Goal: Information Seeking & Learning: Learn about a topic

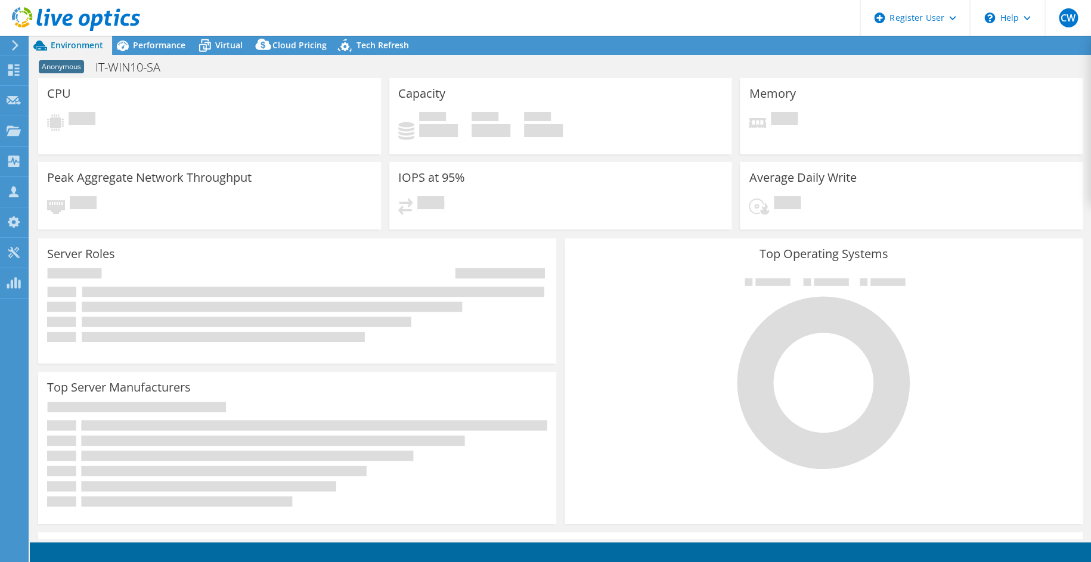
select select "USD"
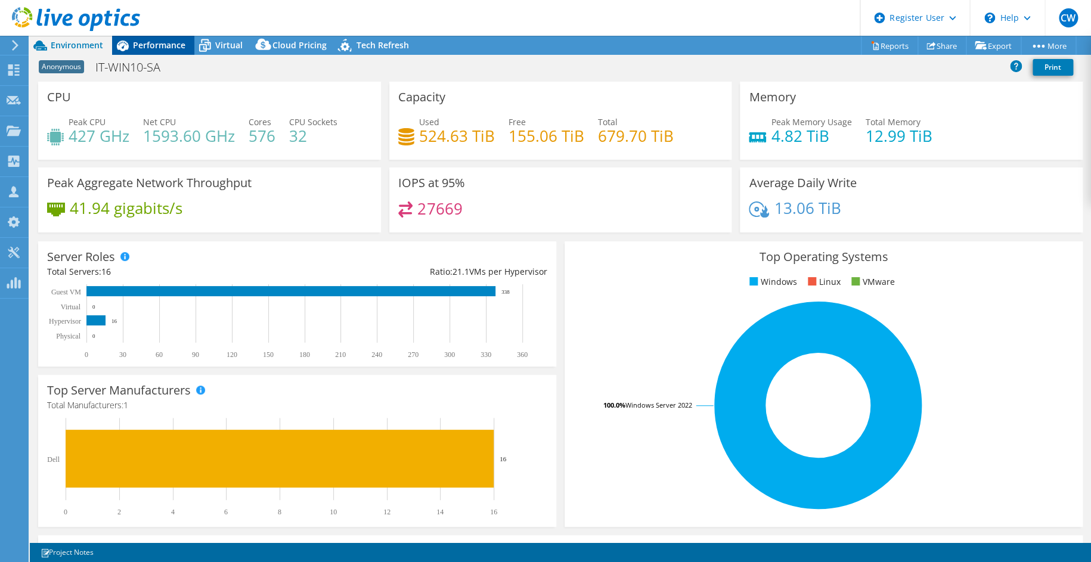
click at [165, 43] on span "Performance" at bounding box center [159, 44] width 52 height 11
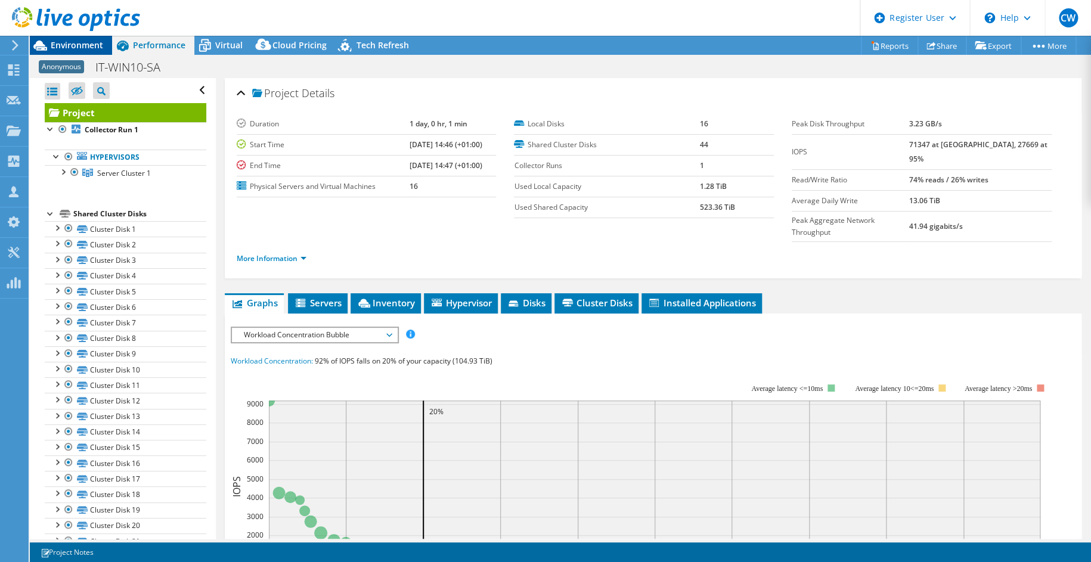
click at [70, 46] on span "Environment" at bounding box center [77, 44] width 52 height 11
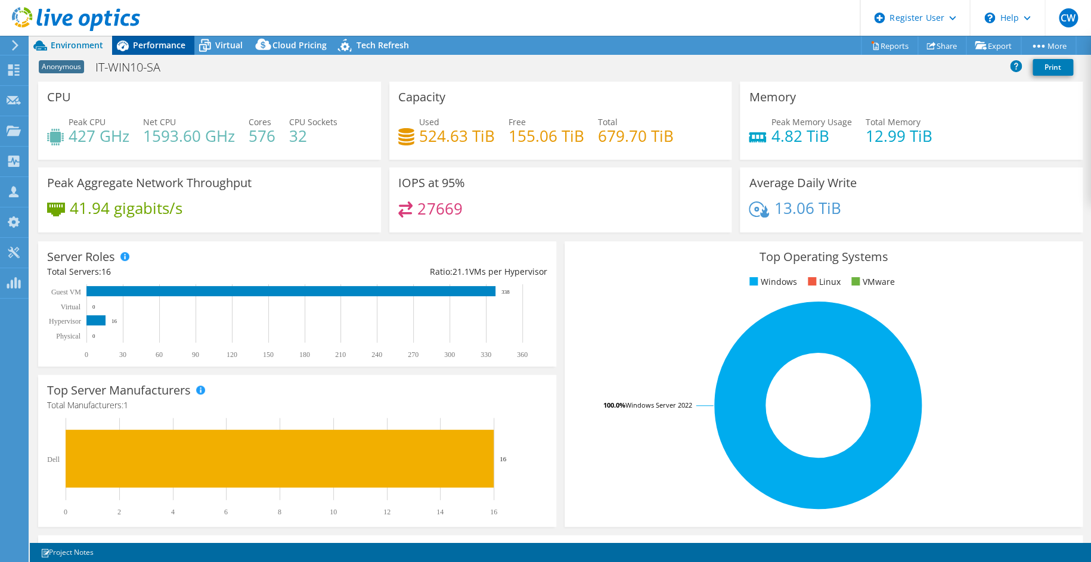
click at [174, 42] on span "Performance" at bounding box center [159, 44] width 52 height 11
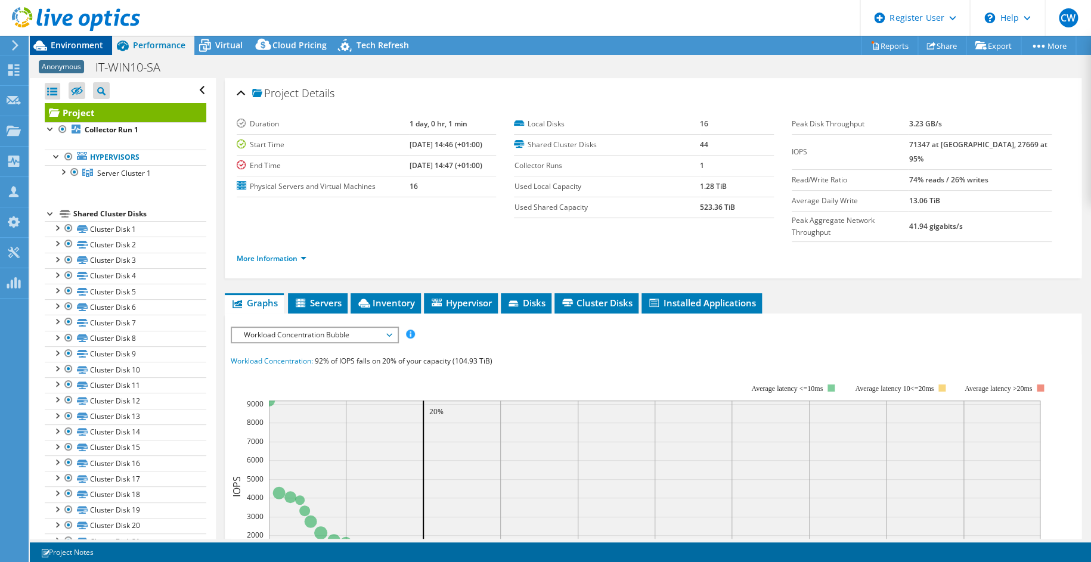
click at [81, 42] on span "Environment" at bounding box center [77, 44] width 52 height 11
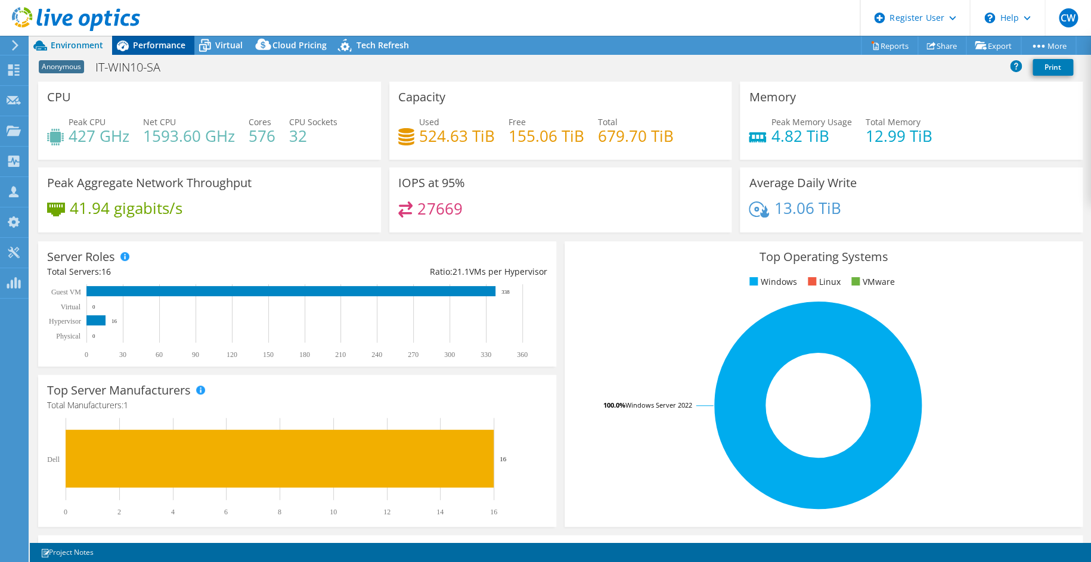
click at [152, 43] on span "Performance" at bounding box center [159, 44] width 52 height 11
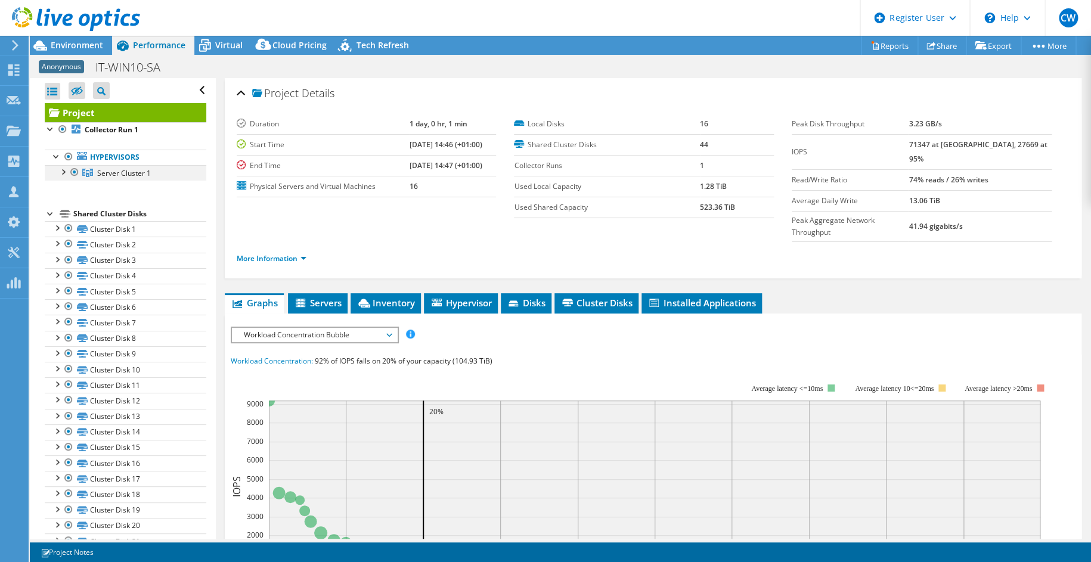
click at [67, 172] on div at bounding box center [63, 171] width 12 height 12
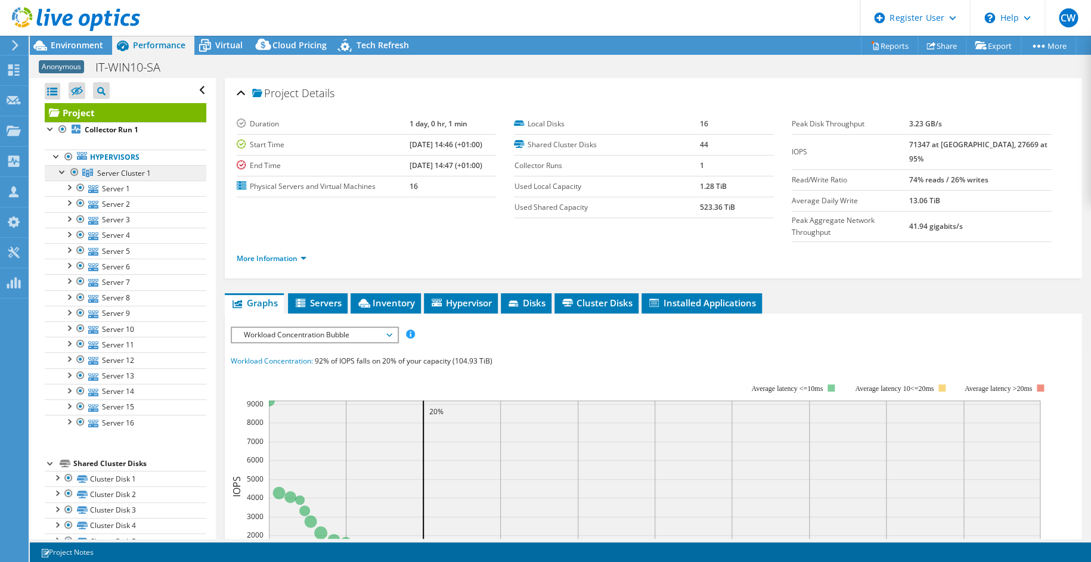
click at [113, 174] on span "Server Cluster 1" at bounding box center [124, 173] width 54 height 10
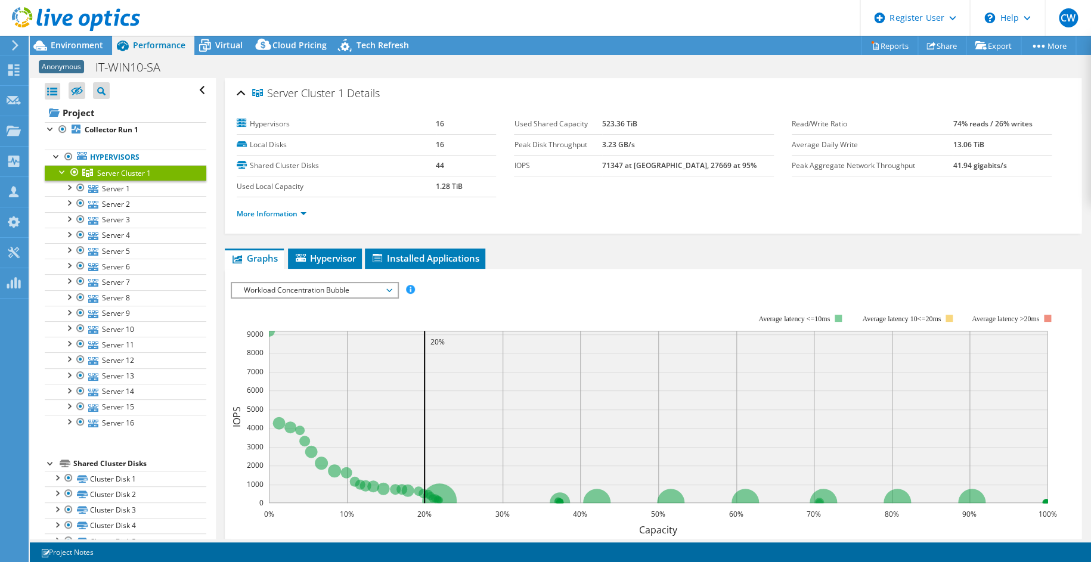
click at [60, 172] on div at bounding box center [63, 171] width 12 height 12
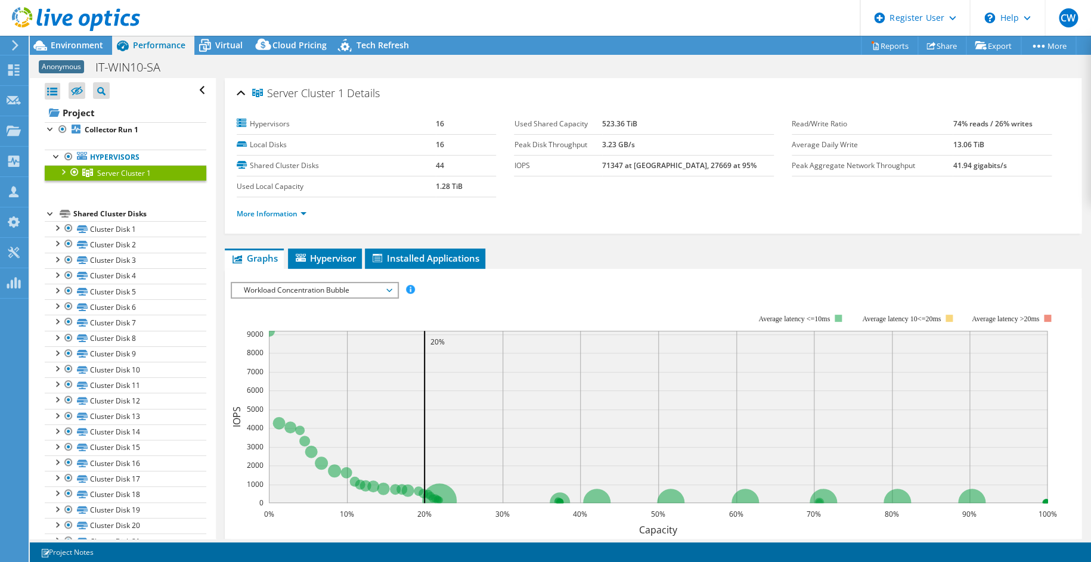
click at [60, 172] on div at bounding box center [63, 171] width 12 height 12
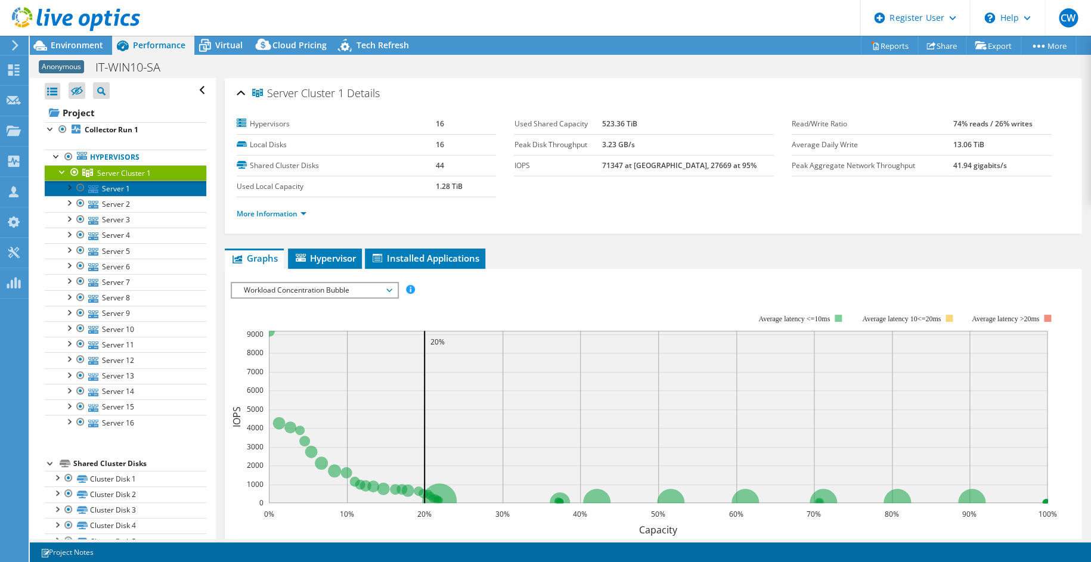
click at [118, 194] on link "Server 1" at bounding box center [126, 189] width 162 height 16
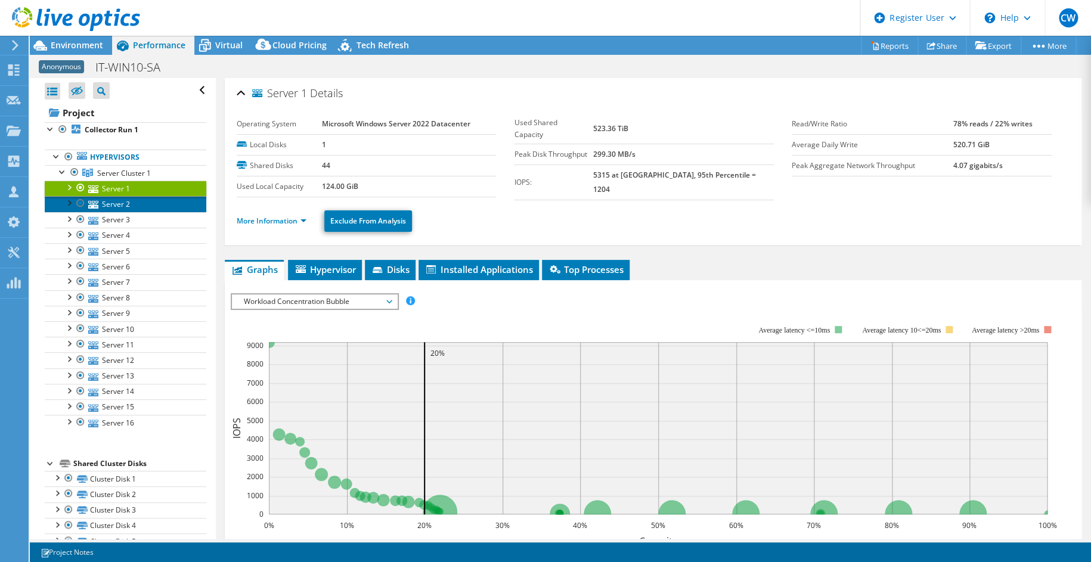
click at [109, 204] on link "Server 2" at bounding box center [126, 204] width 162 height 16
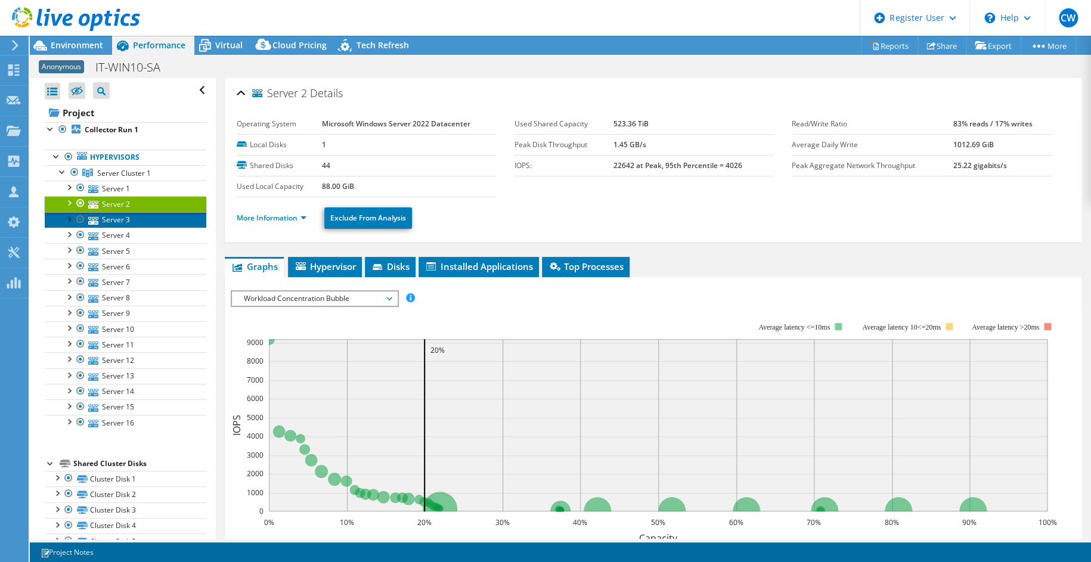
click at [110, 215] on link "Server 3" at bounding box center [126, 220] width 162 height 16
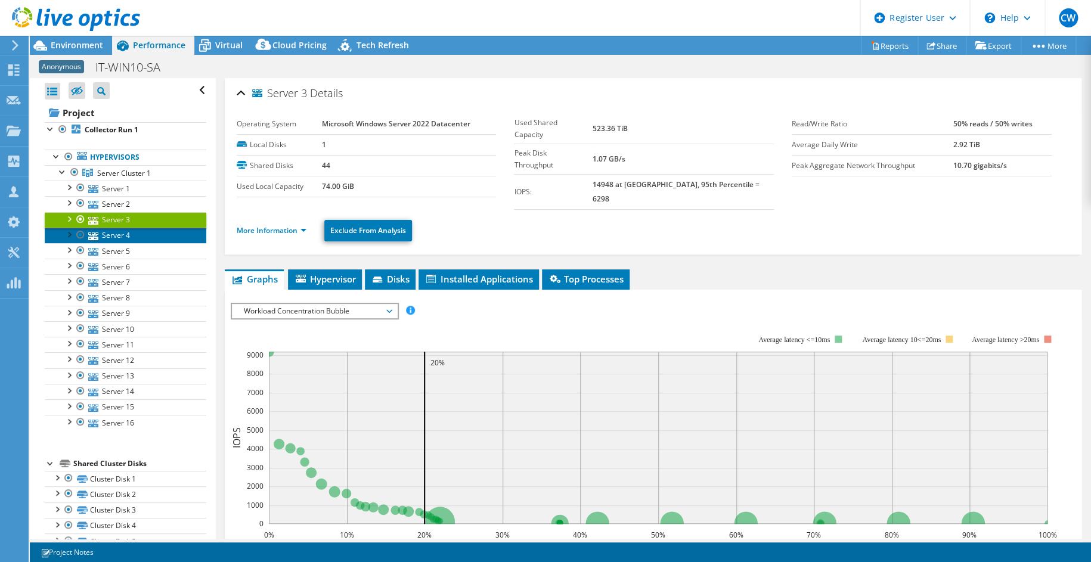
click at [117, 231] on link "Server 4" at bounding box center [126, 236] width 162 height 16
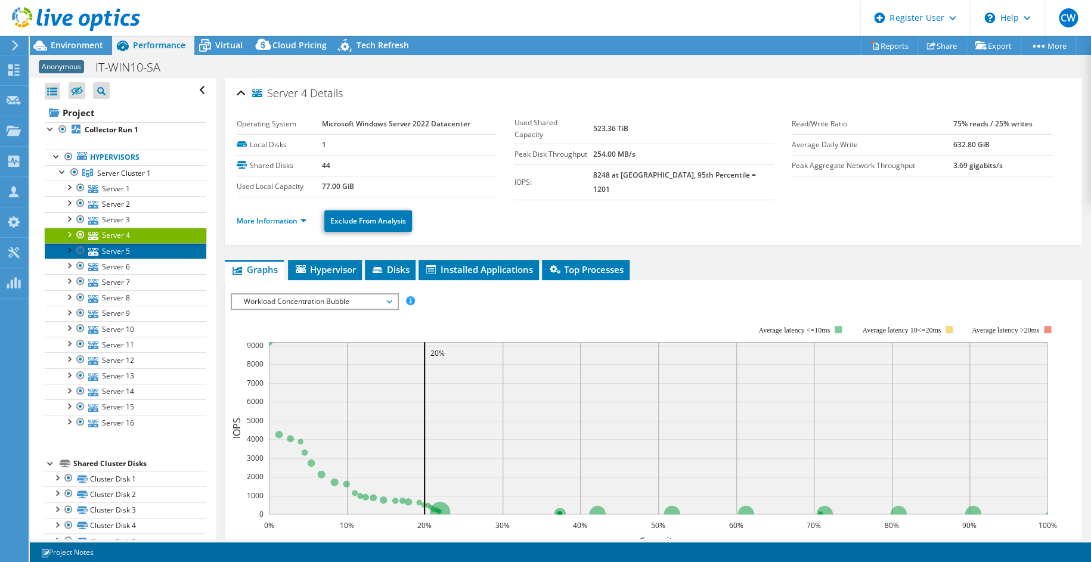
click at [119, 251] on link "Server 5" at bounding box center [126, 251] width 162 height 16
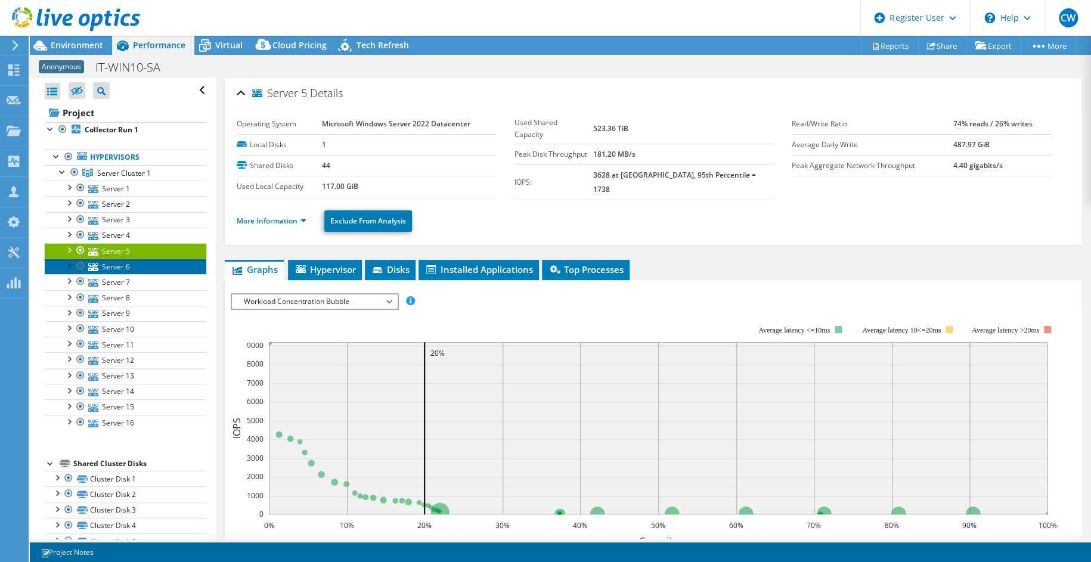
click at [119, 265] on link "Server 6" at bounding box center [126, 267] width 162 height 16
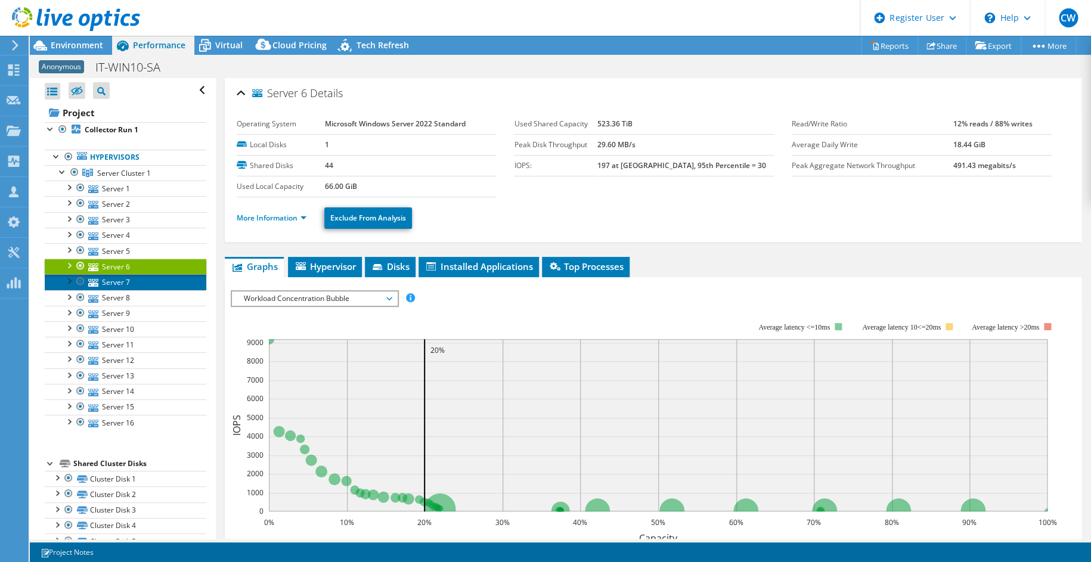
click at [116, 282] on link "Server 7" at bounding box center [126, 282] width 162 height 16
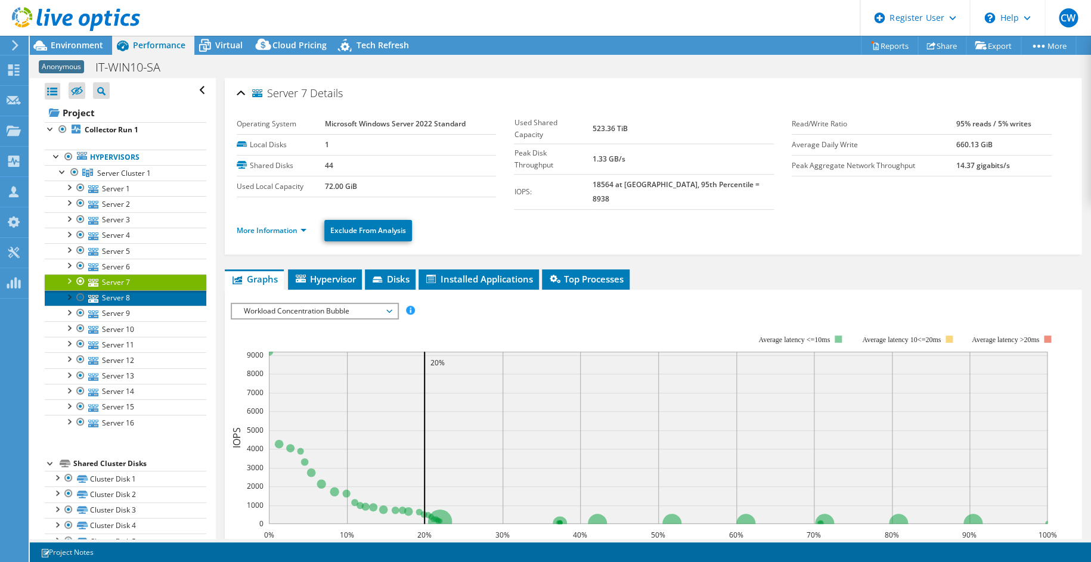
click at [124, 295] on link "Server 8" at bounding box center [126, 298] width 162 height 16
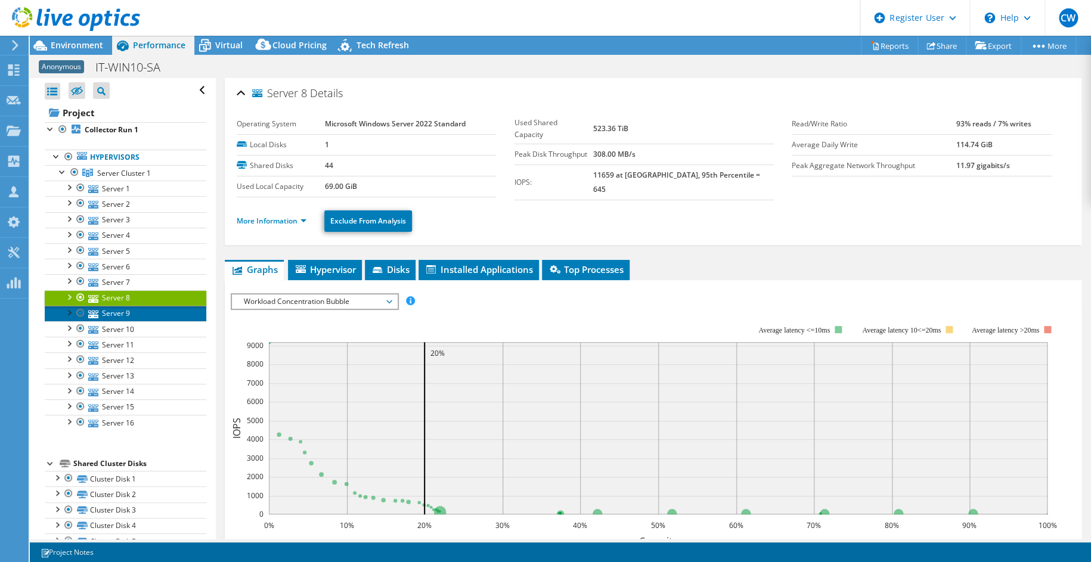
click at [126, 314] on link "Server 9" at bounding box center [126, 314] width 162 height 16
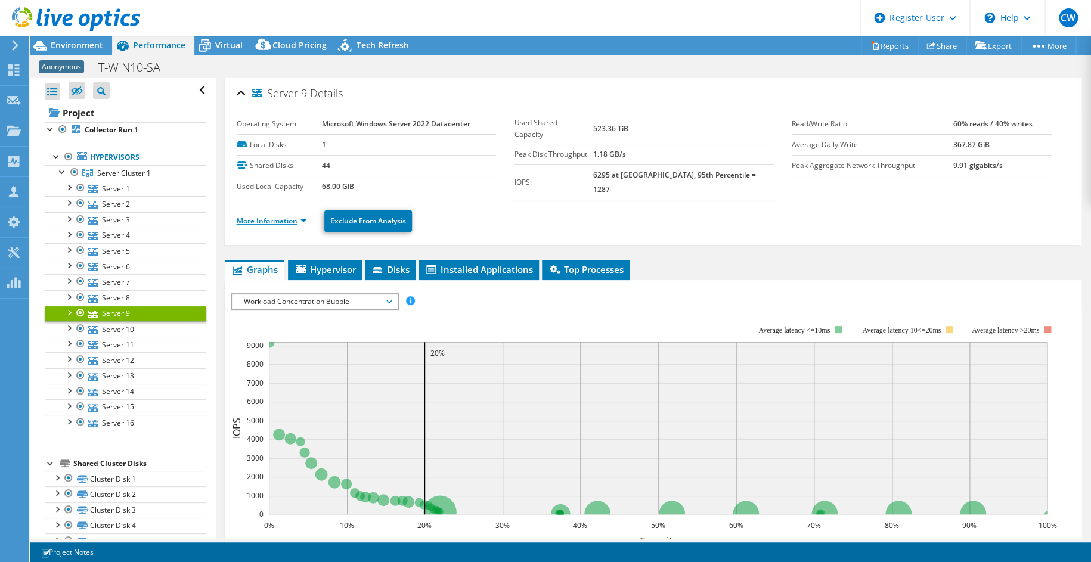
click at [255, 219] on link "More Information" at bounding box center [272, 221] width 70 height 10
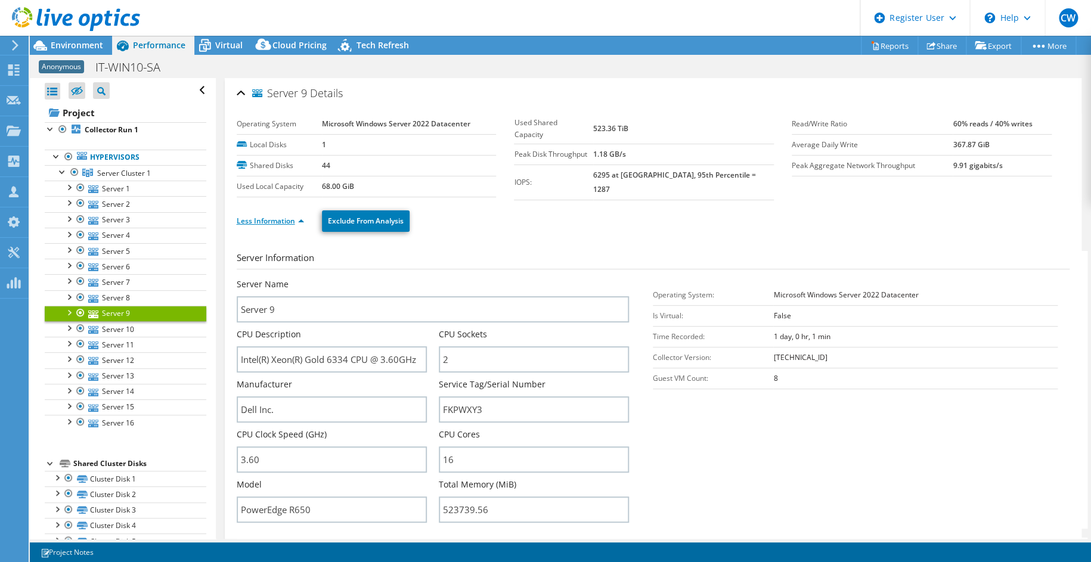
click at [255, 219] on link "Less Information" at bounding box center [270, 221] width 67 height 10
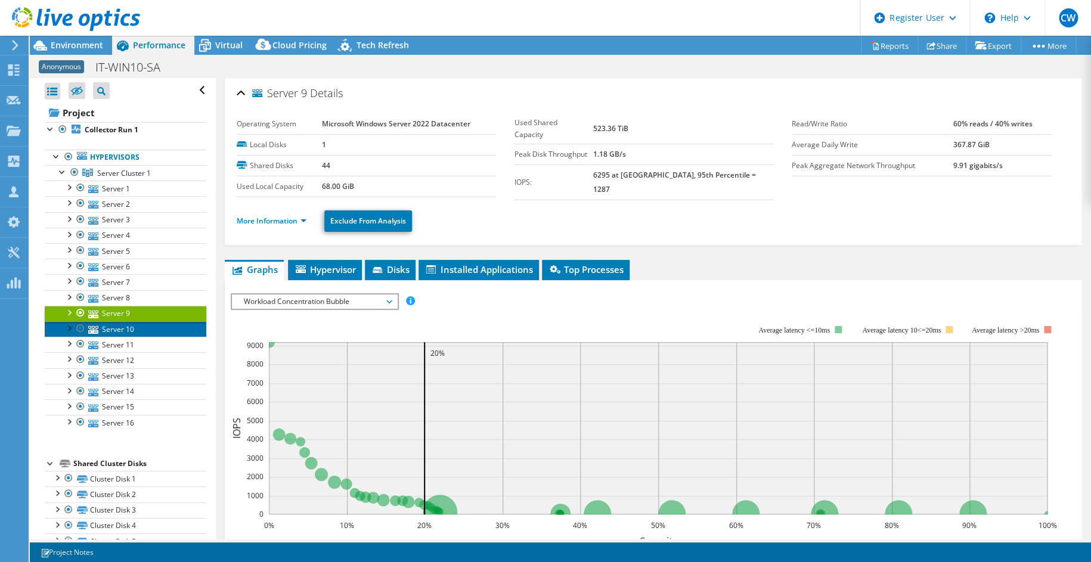
click at [121, 327] on link "Server 10" at bounding box center [126, 329] width 162 height 16
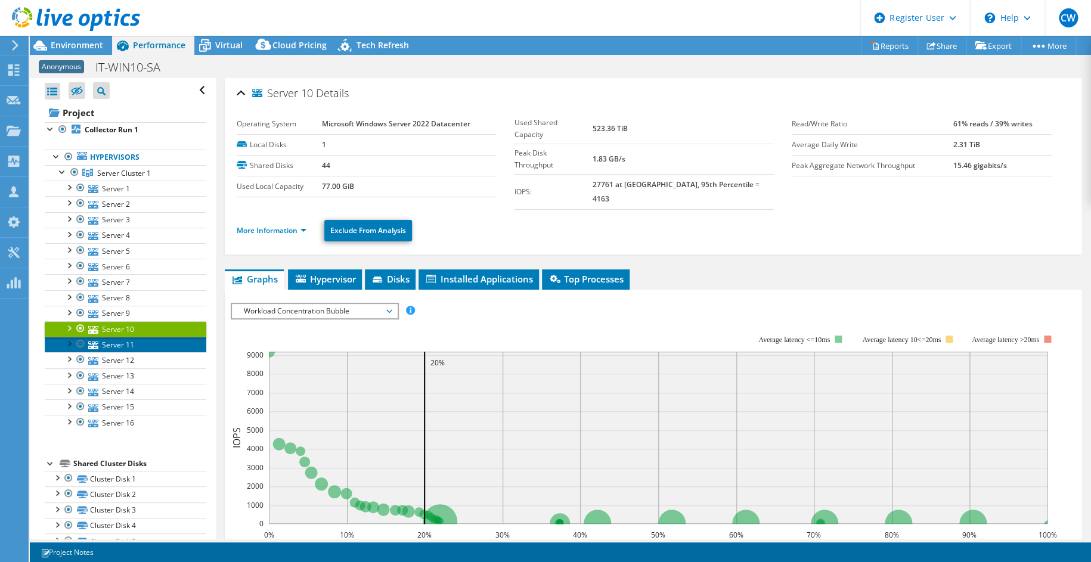
click at [113, 346] on link "Server 11" at bounding box center [126, 345] width 162 height 16
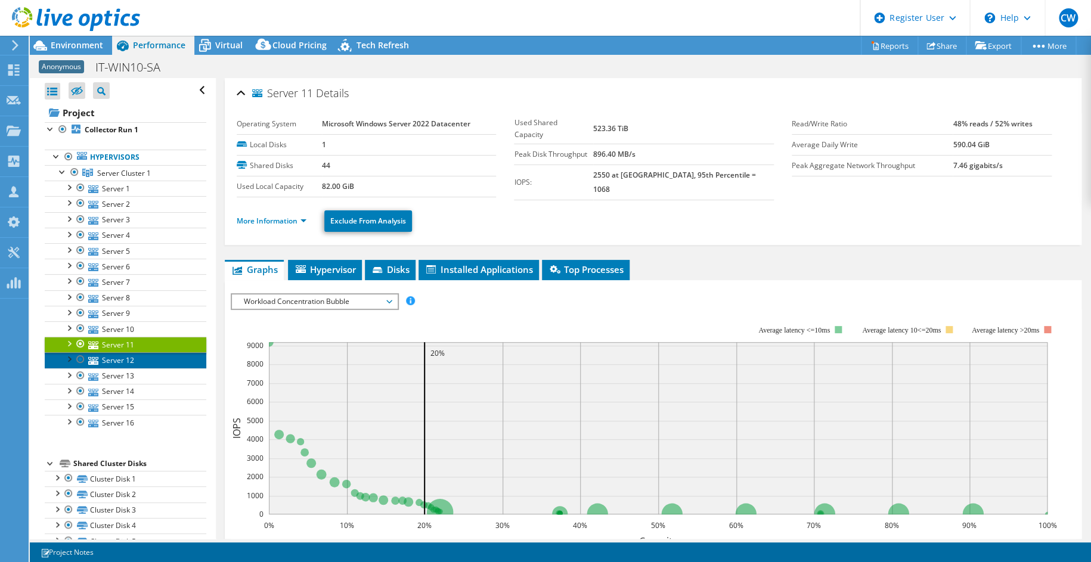
click at [119, 360] on link "Server 12" at bounding box center [126, 361] width 162 height 16
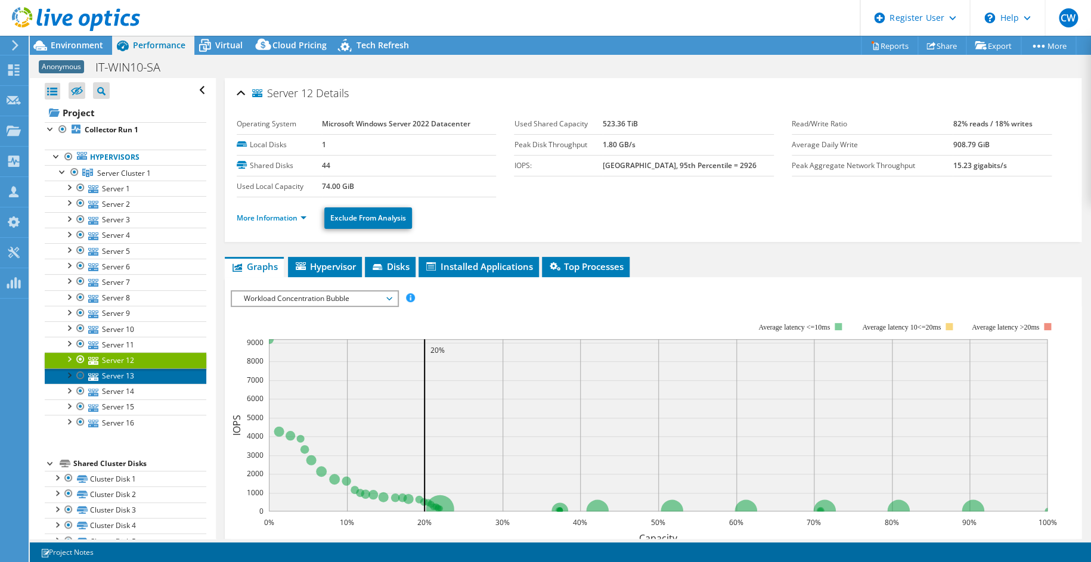
click at [126, 375] on link "Server 13" at bounding box center [126, 377] width 162 height 16
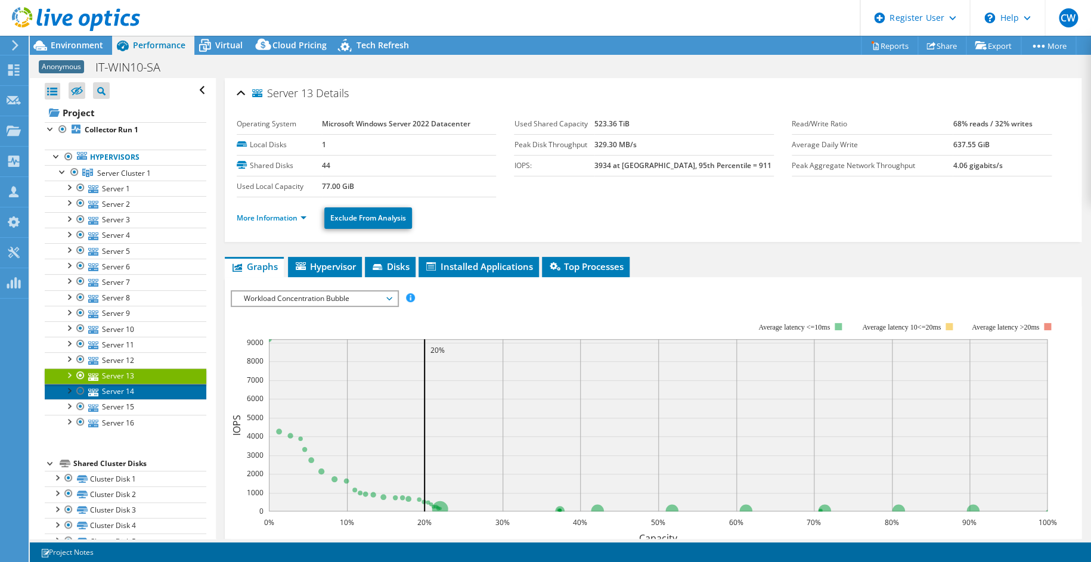
click at [125, 392] on link "Server 14" at bounding box center [126, 392] width 162 height 16
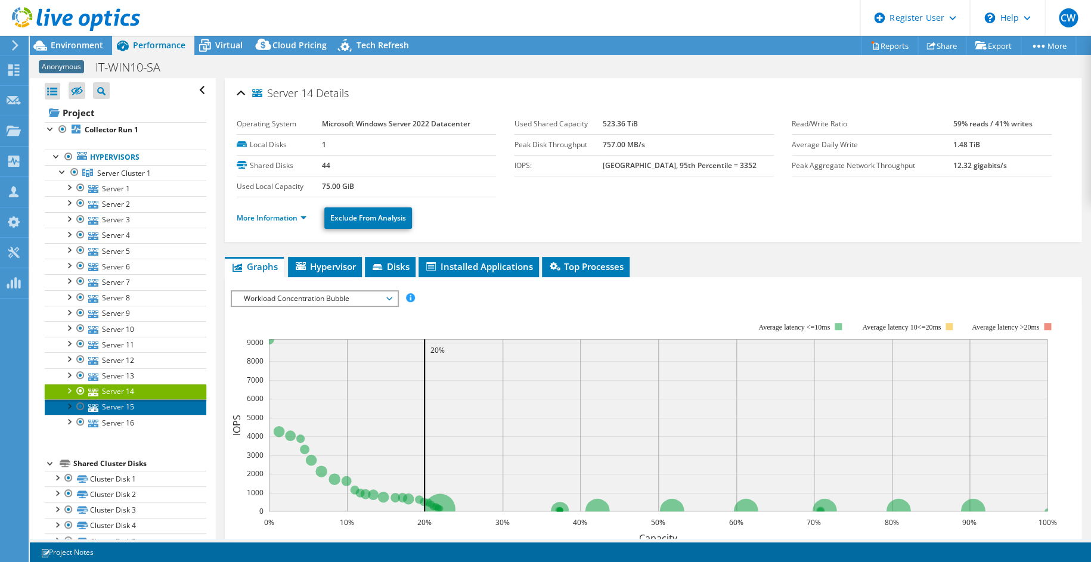
click at [124, 405] on link "Server 15" at bounding box center [126, 408] width 162 height 16
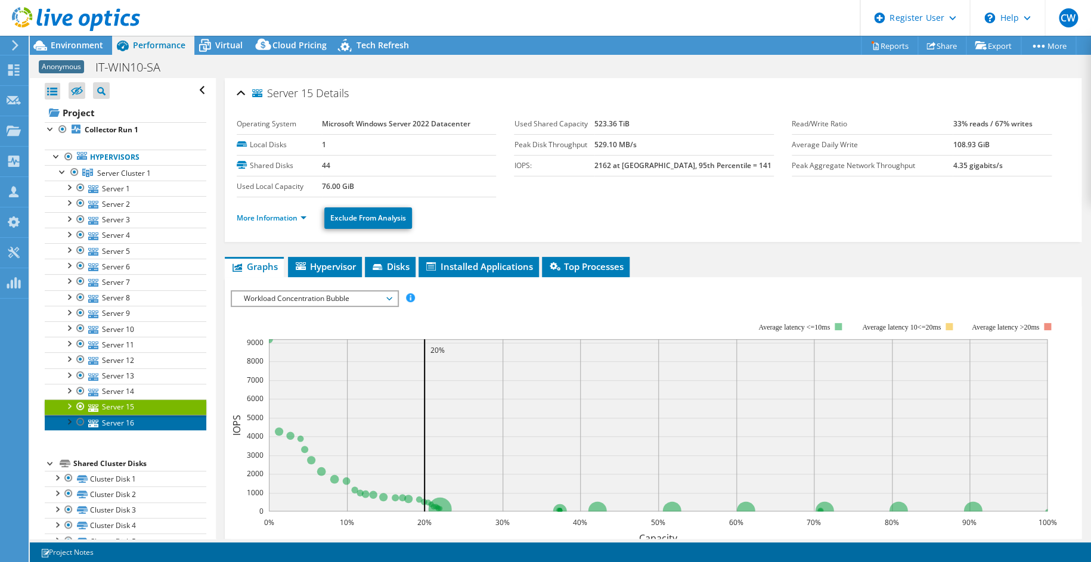
click at [119, 423] on link "Server 16" at bounding box center [126, 423] width 162 height 16
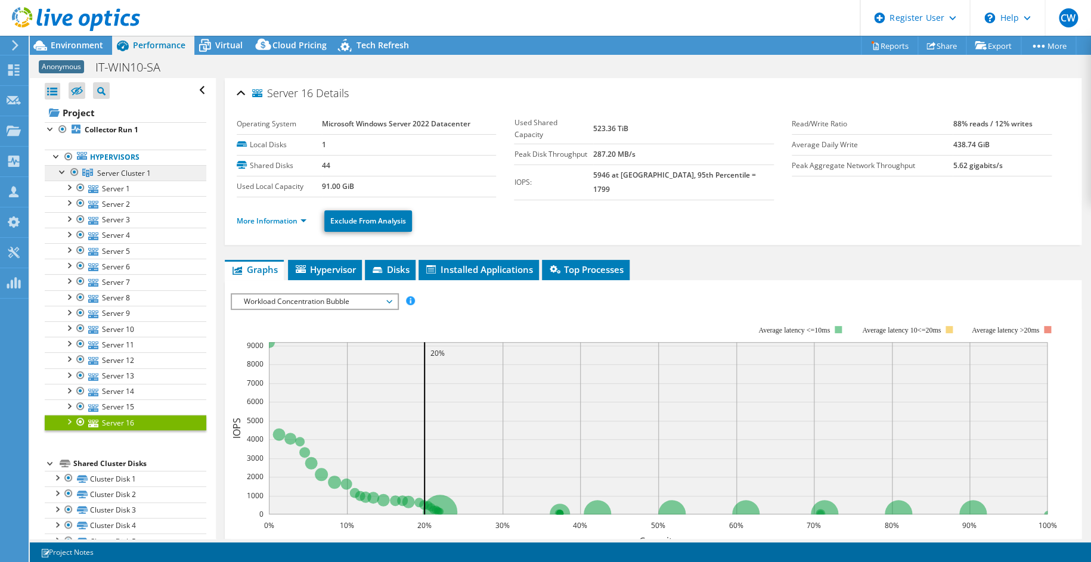
click at [120, 168] on span "Server Cluster 1" at bounding box center [124, 173] width 54 height 10
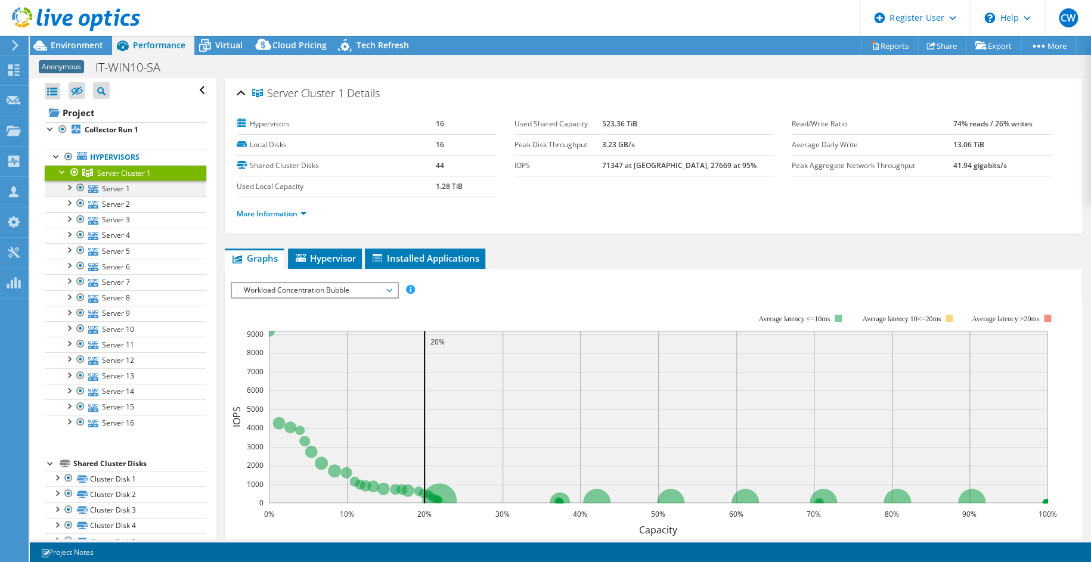
click at [67, 187] on div at bounding box center [69, 187] width 12 height 12
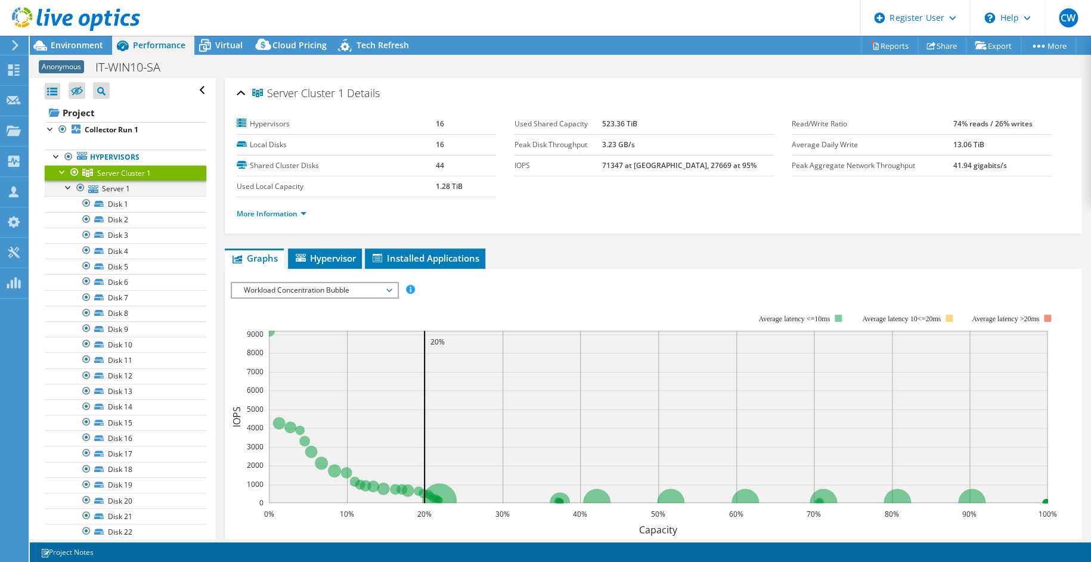
click at [66, 188] on div at bounding box center [69, 187] width 12 height 12
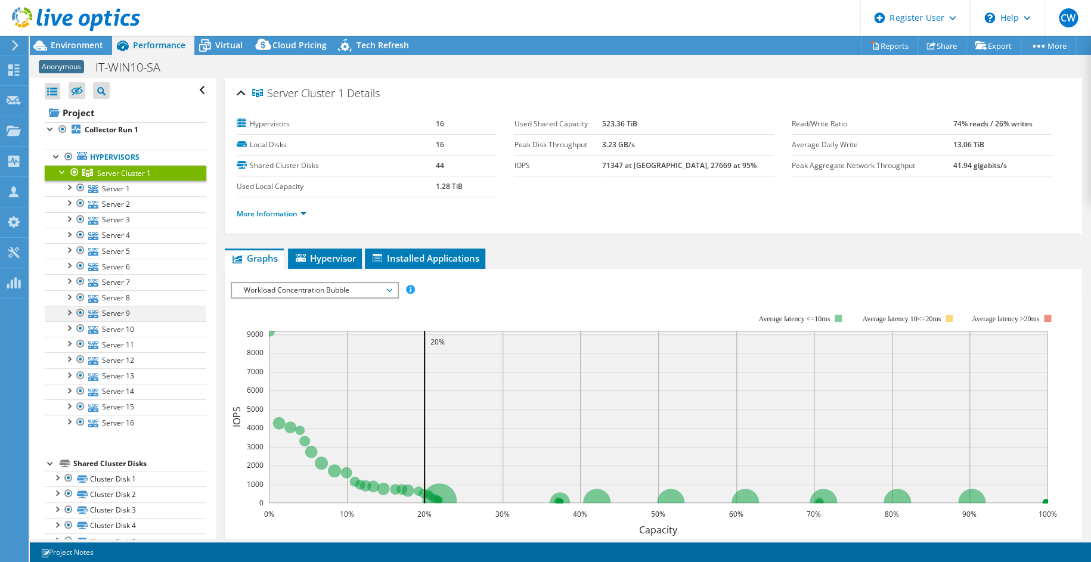
click at [64, 308] on div at bounding box center [69, 312] width 12 height 12
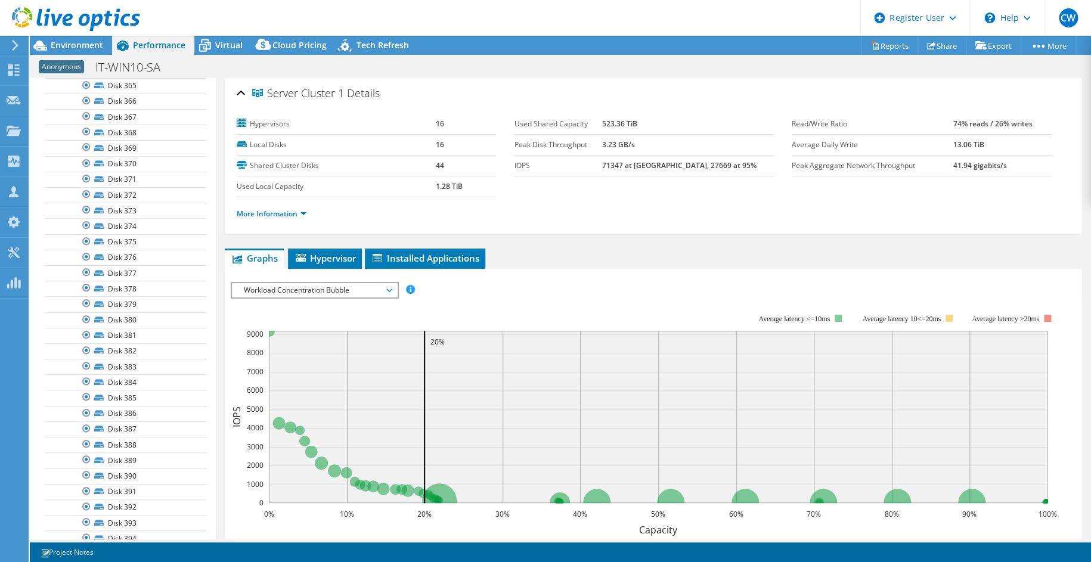
scroll to position [179, 0]
click at [125, 151] on link "Disk 361" at bounding box center [126, 151] width 162 height 16
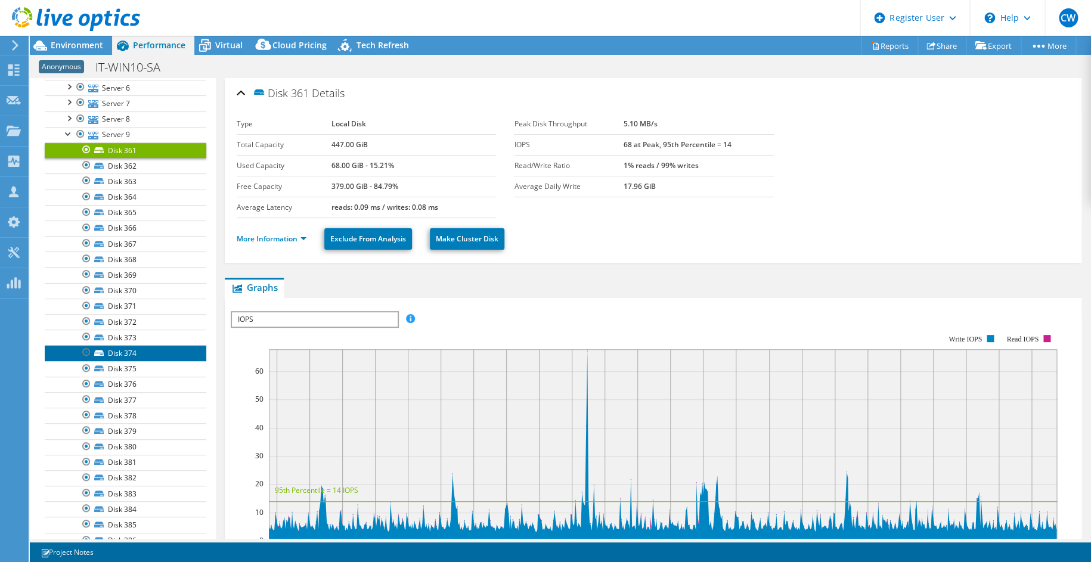
click at [128, 350] on link "Disk 374" at bounding box center [126, 353] width 162 height 16
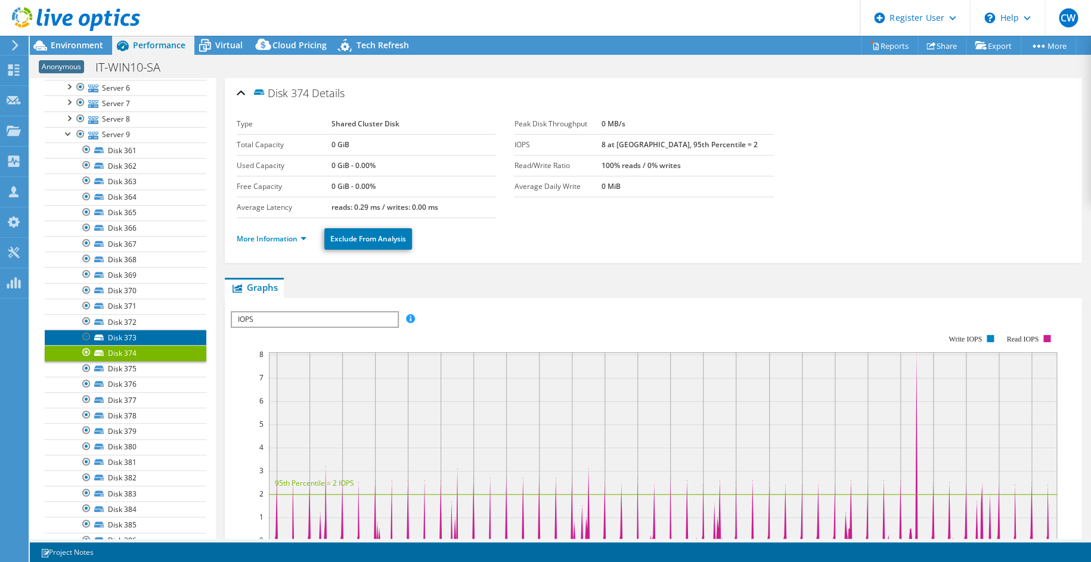
click at [125, 339] on link "Disk 373" at bounding box center [126, 338] width 162 height 16
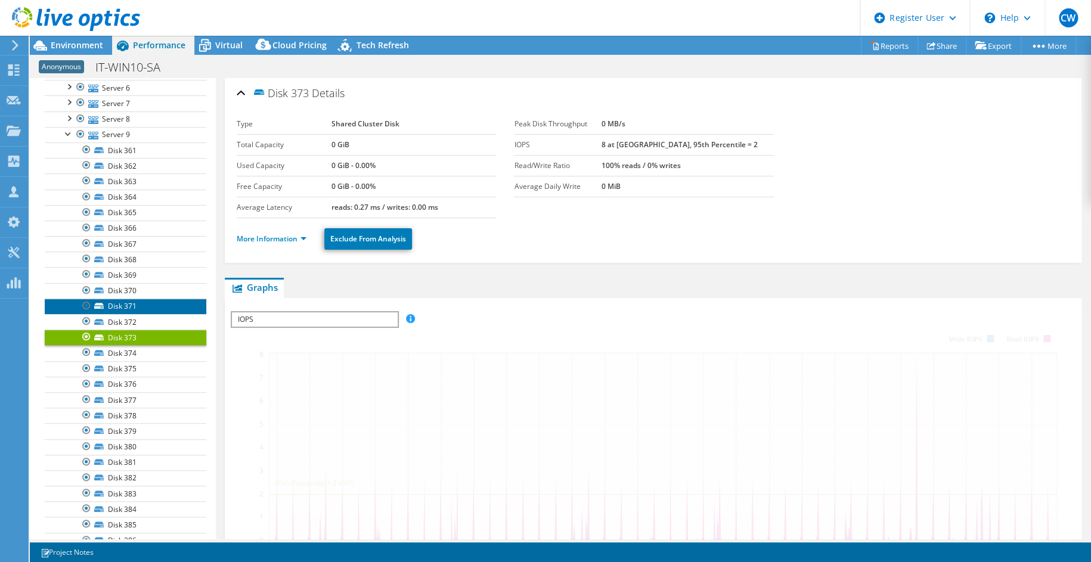
click at [120, 307] on link "Disk 371" at bounding box center [126, 307] width 162 height 16
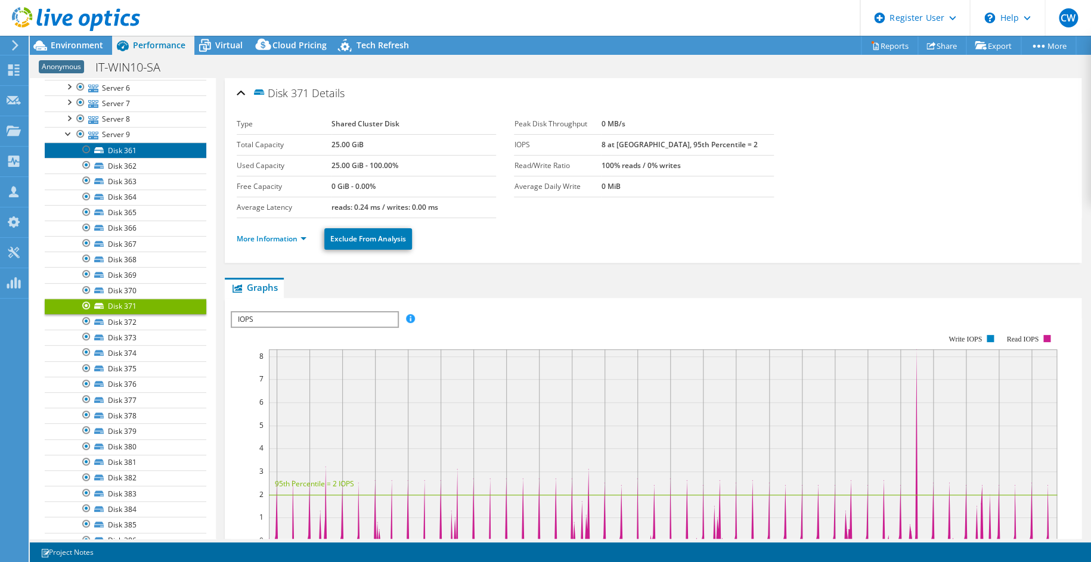
click at [122, 151] on link "Disk 361" at bounding box center [126, 151] width 162 height 16
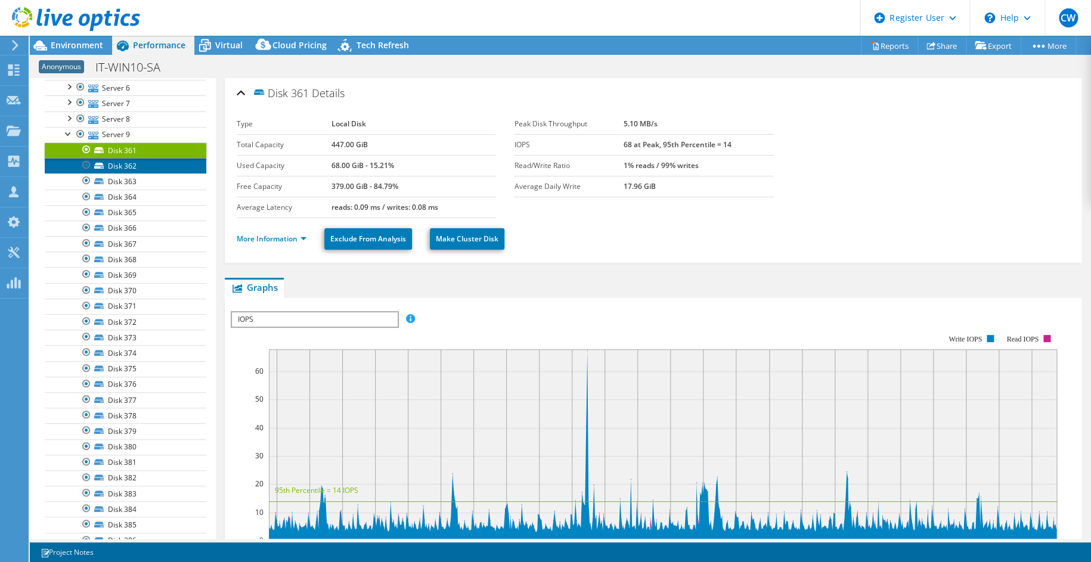
click at [122, 171] on link "Disk 362" at bounding box center [126, 166] width 162 height 16
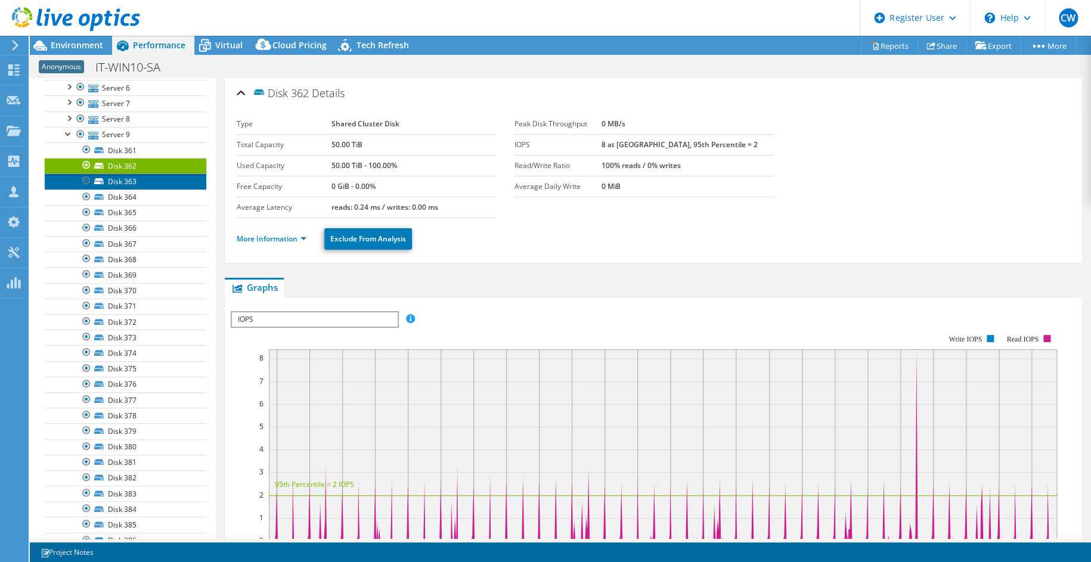
click at [126, 180] on link "Disk 363" at bounding box center [126, 182] width 162 height 16
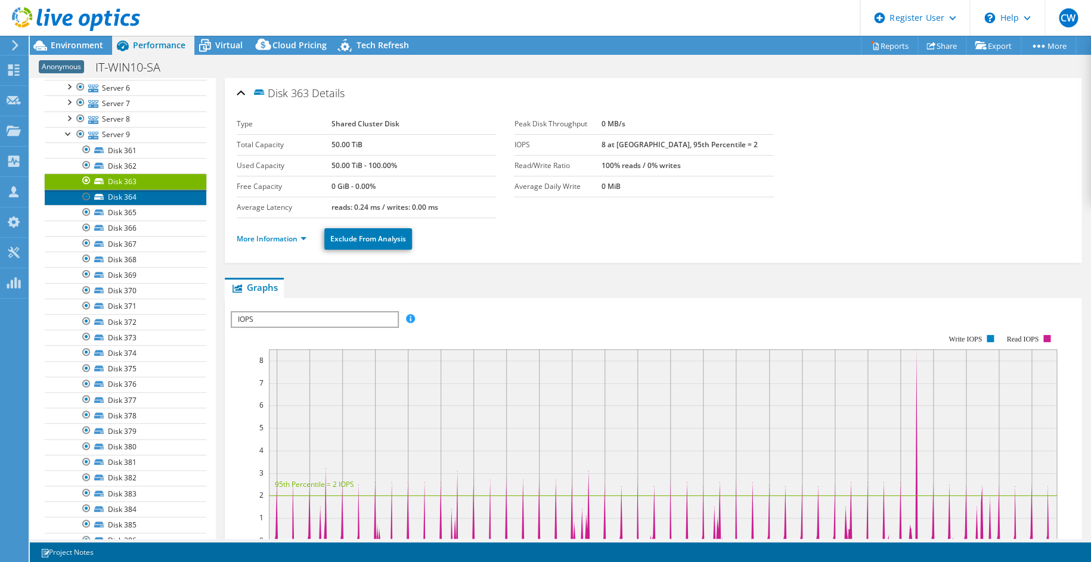
click at [128, 193] on link "Disk 364" at bounding box center [126, 198] width 162 height 16
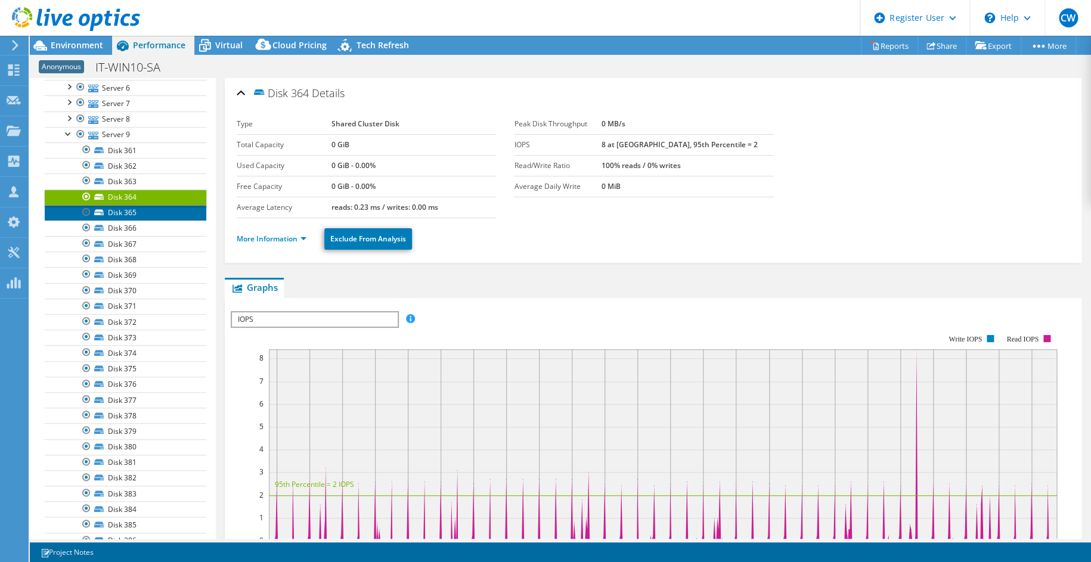
click at [119, 214] on link "Disk 365" at bounding box center [126, 213] width 162 height 16
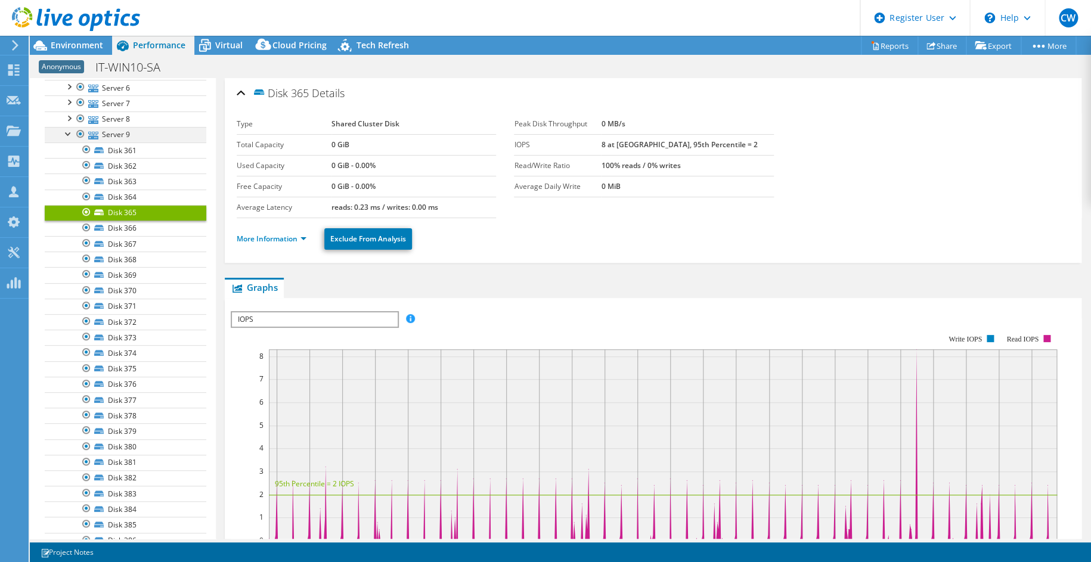
click at [64, 131] on div at bounding box center [69, 133] width 12 height 12
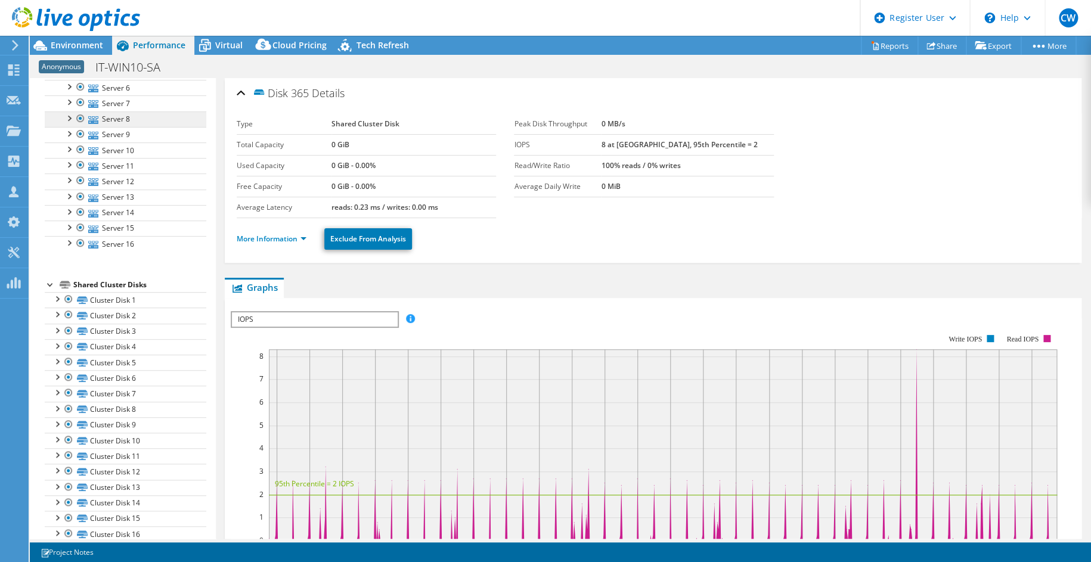
scroll to position [0, 0]
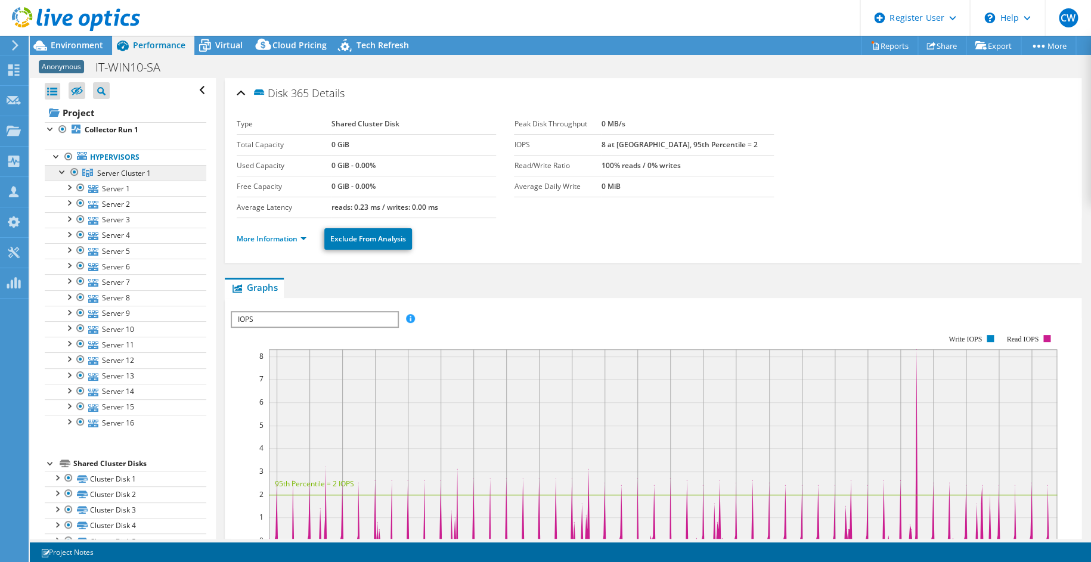
click at [116, 175] on span "Server Cluster 1" at bounding box center [124, 173] width 54 height 10
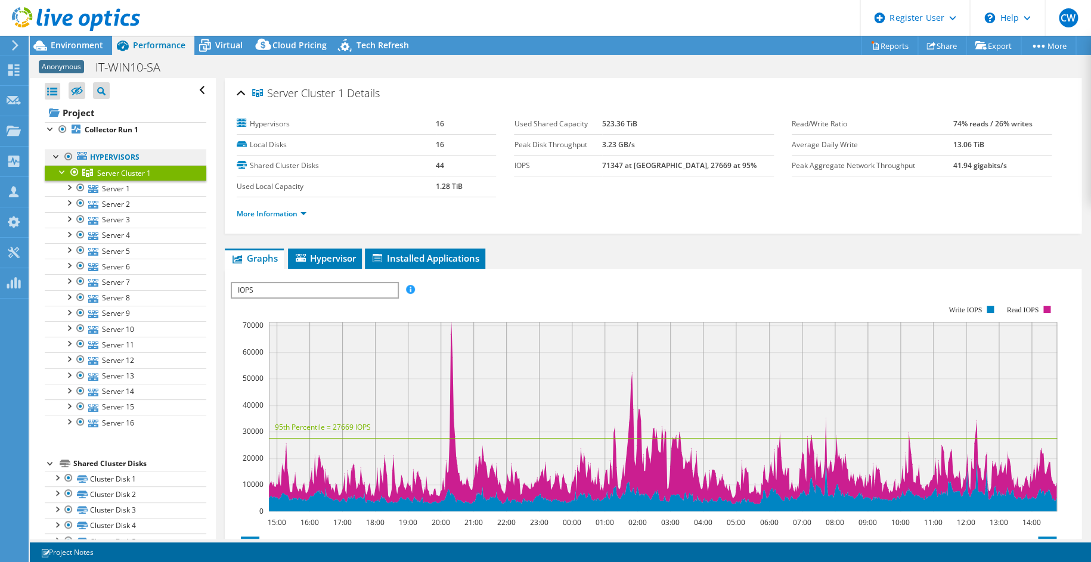
click at [107, 157] on link "Hypervisors" at bounding box center [126, 158] width 162 height 16
click at [76, 110] on link "Project" at bounding box center [126, 112] width 162 height 19
